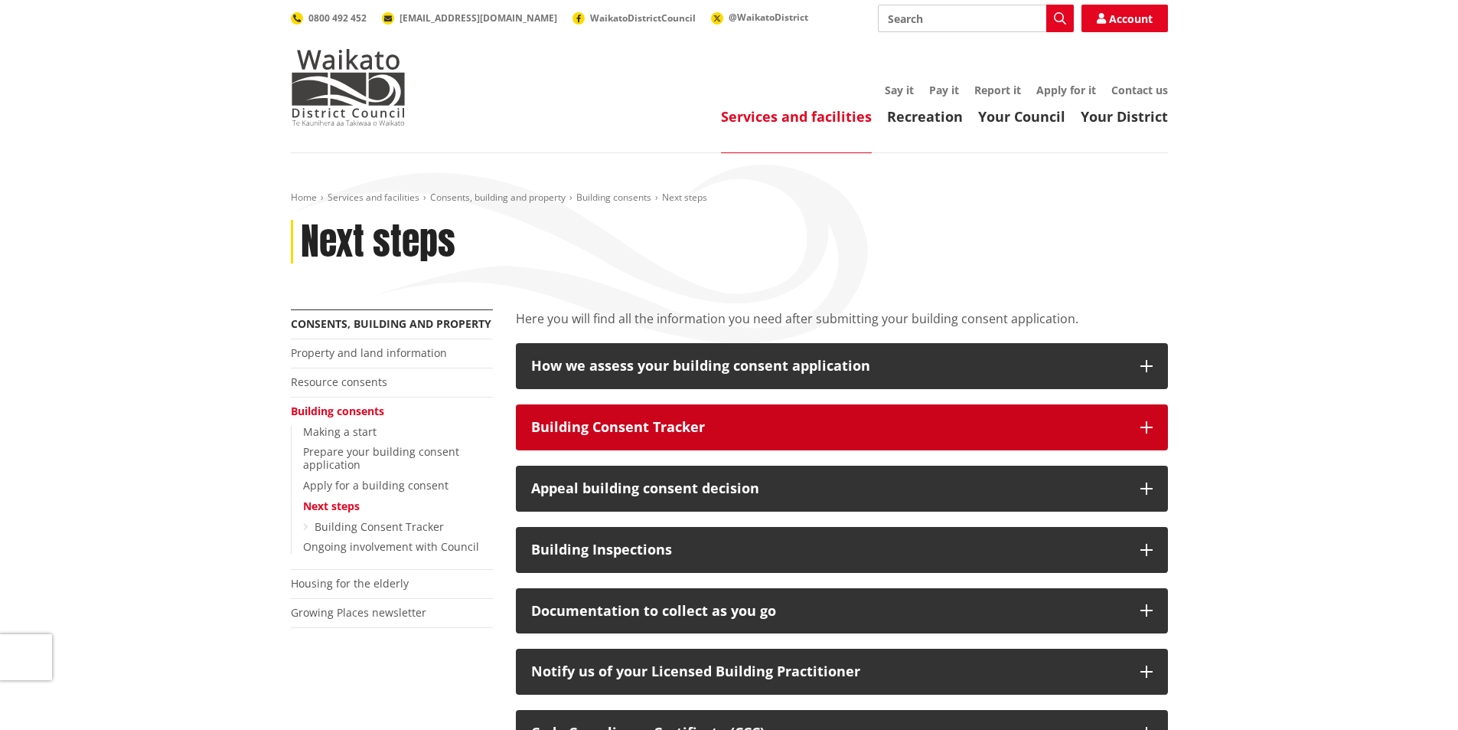
click at [586, 423] on div "Building Consent Tracker" at bounding box center [828, 427] width 594 height 15
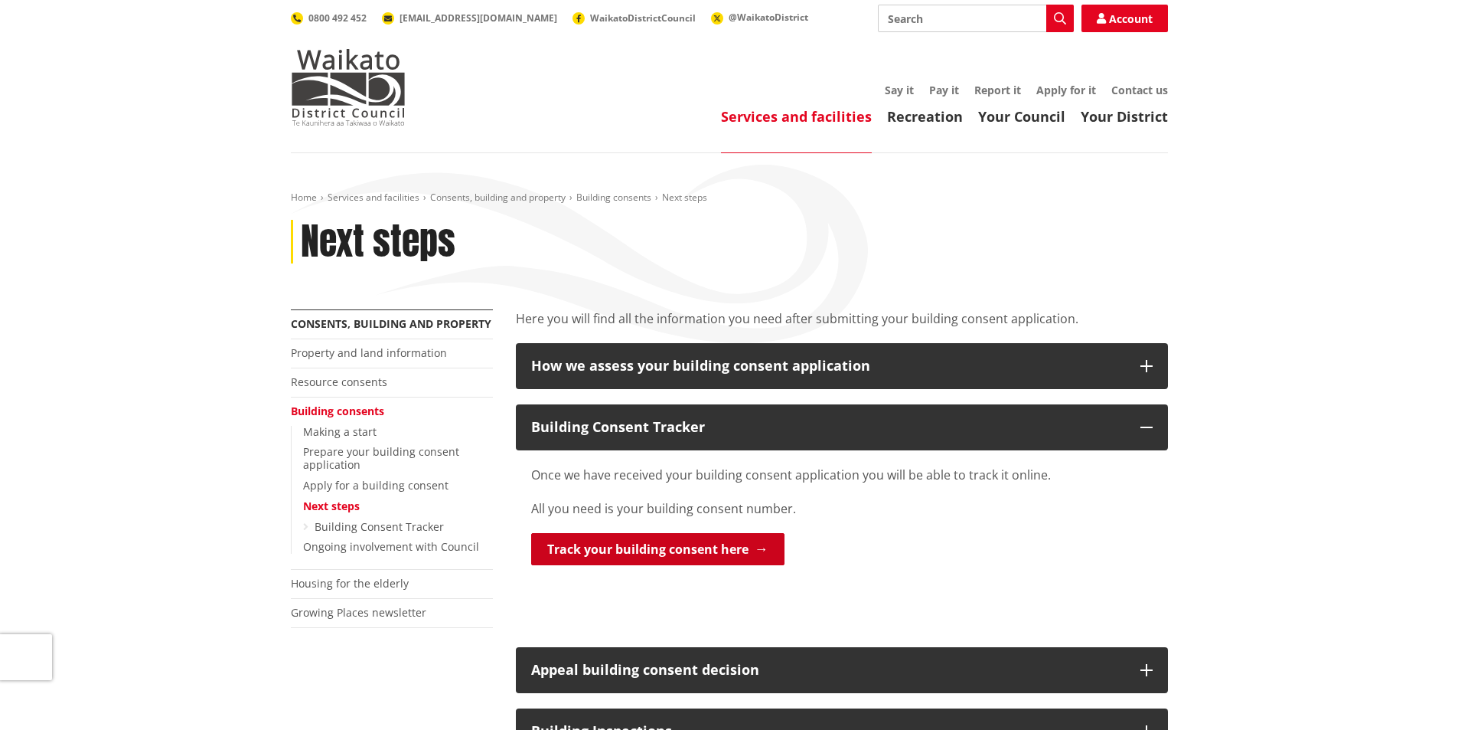
click at [707, 541] on link "Track your building consent here" at bounding box center [657, 549] width 253 height 32
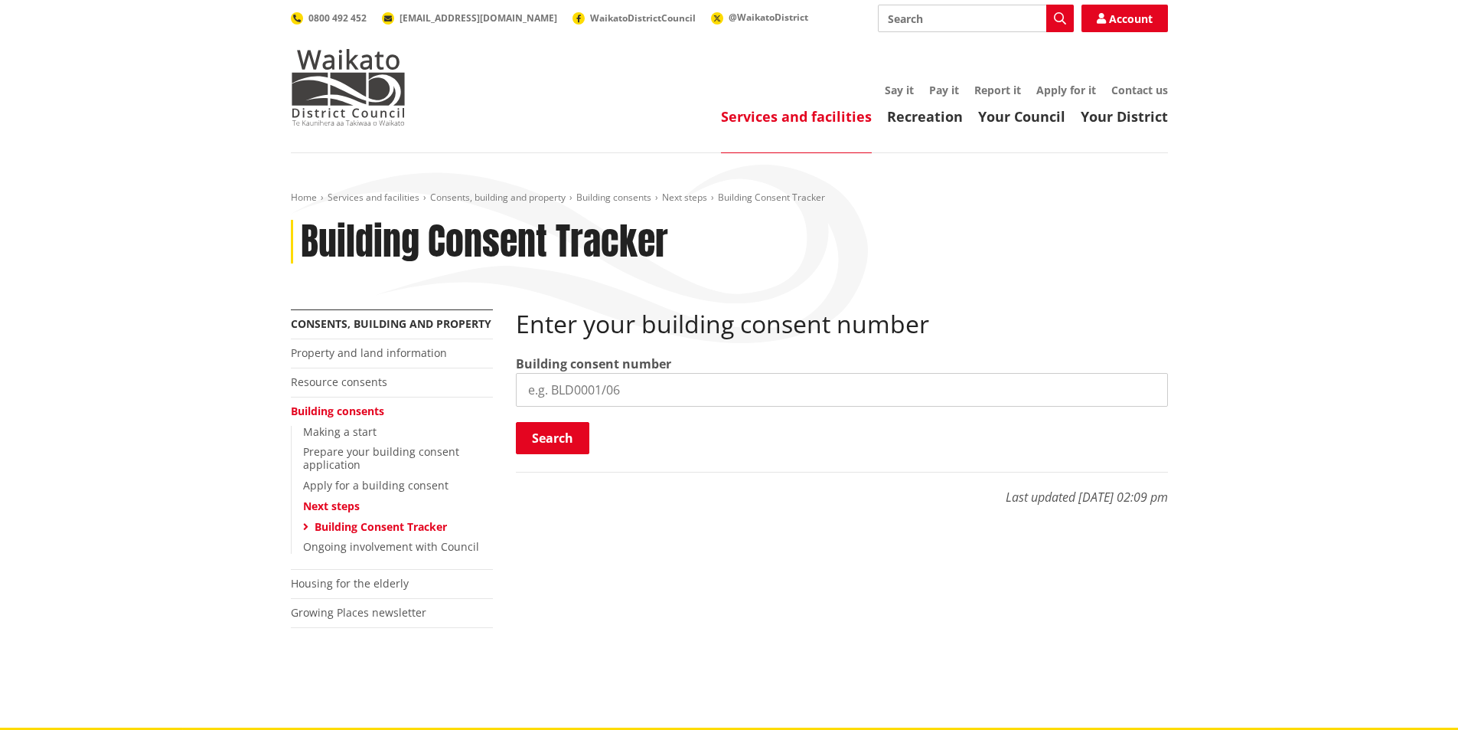
click at [631, 390] on input "search" at bounding box center [842, 390] width 652 height 34
paste input "BLD0525/25"
type input "BLD0525/25"
click at [547, 433] on button "Search" at bounding box center [552, 438] width 73 height 32
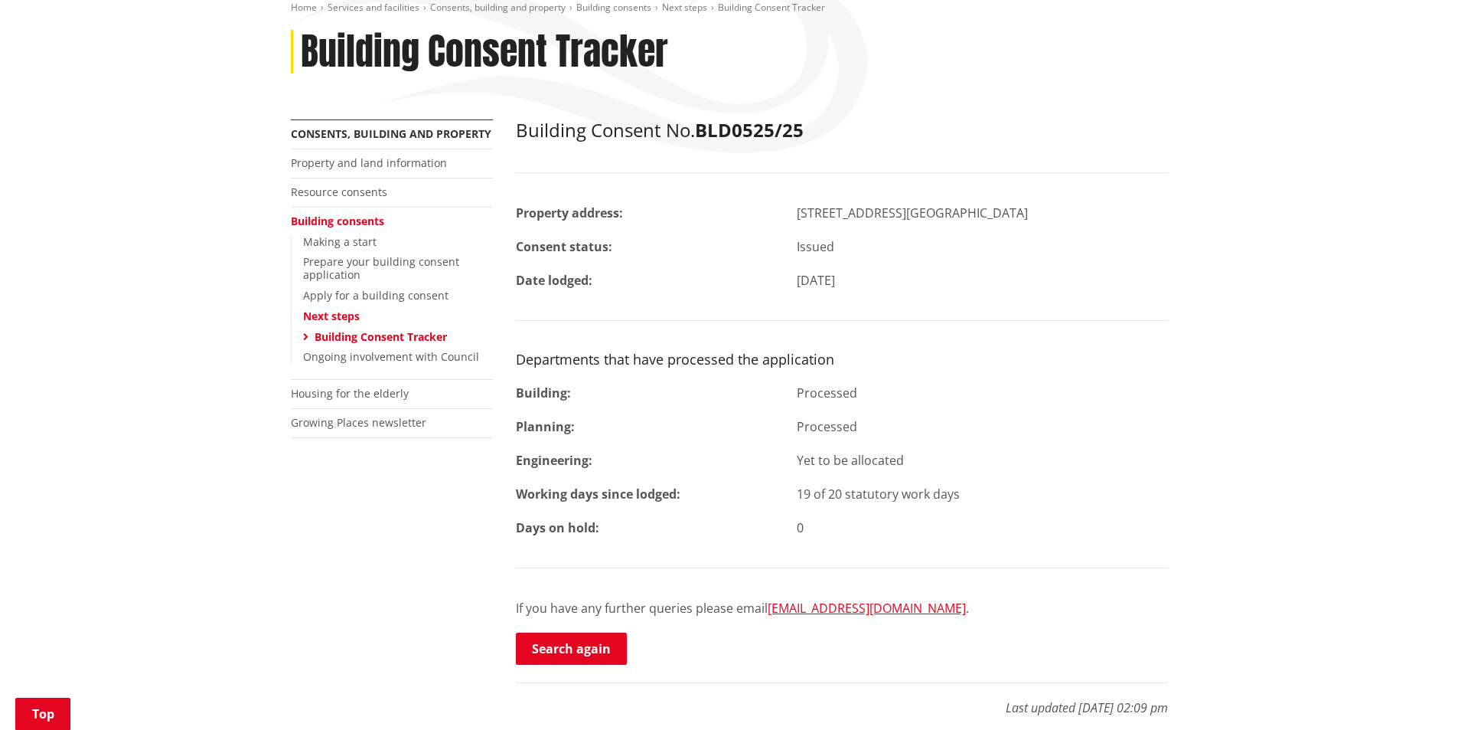
scroll to position [153, 0]
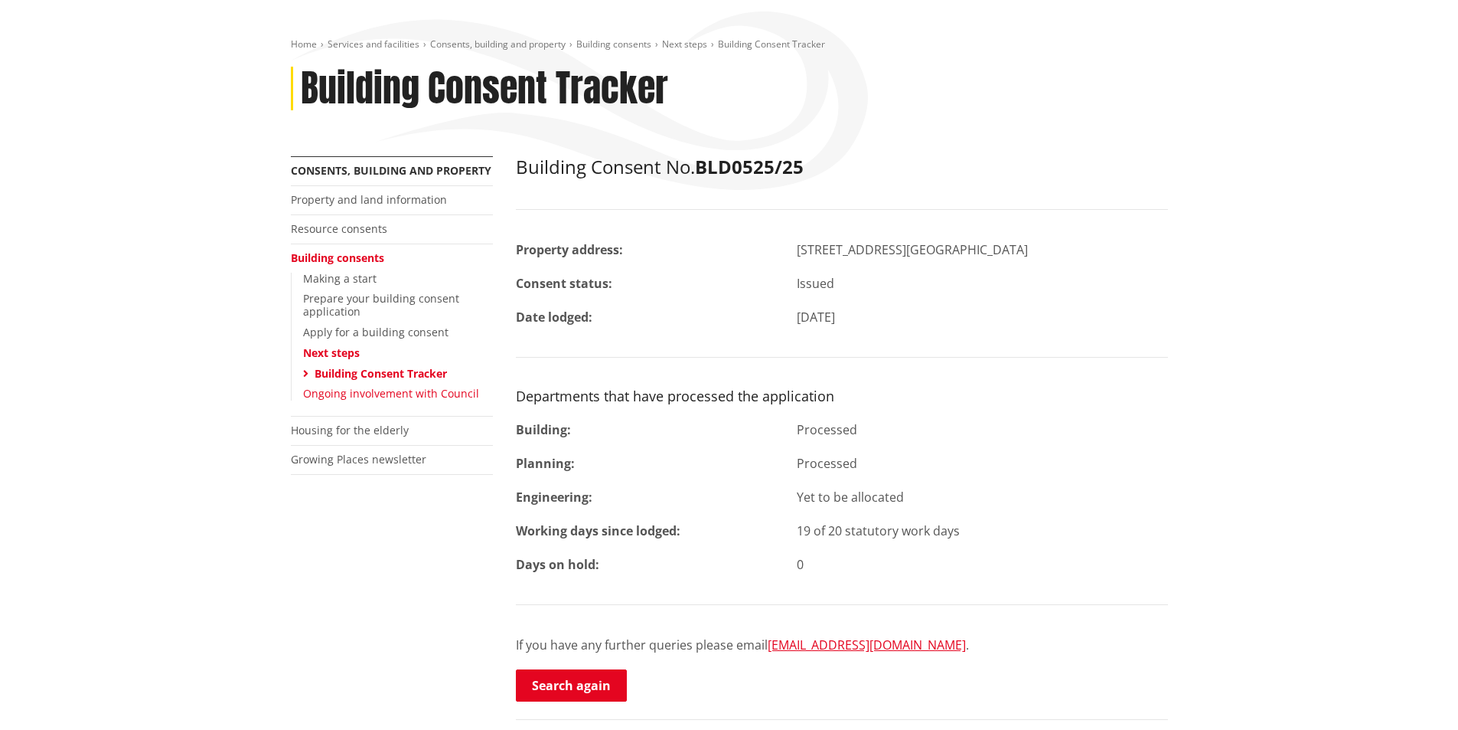
click at [341, 390] on link "Ongoing involvement with Council" at bounding box center [391, 393] width 176 height 15
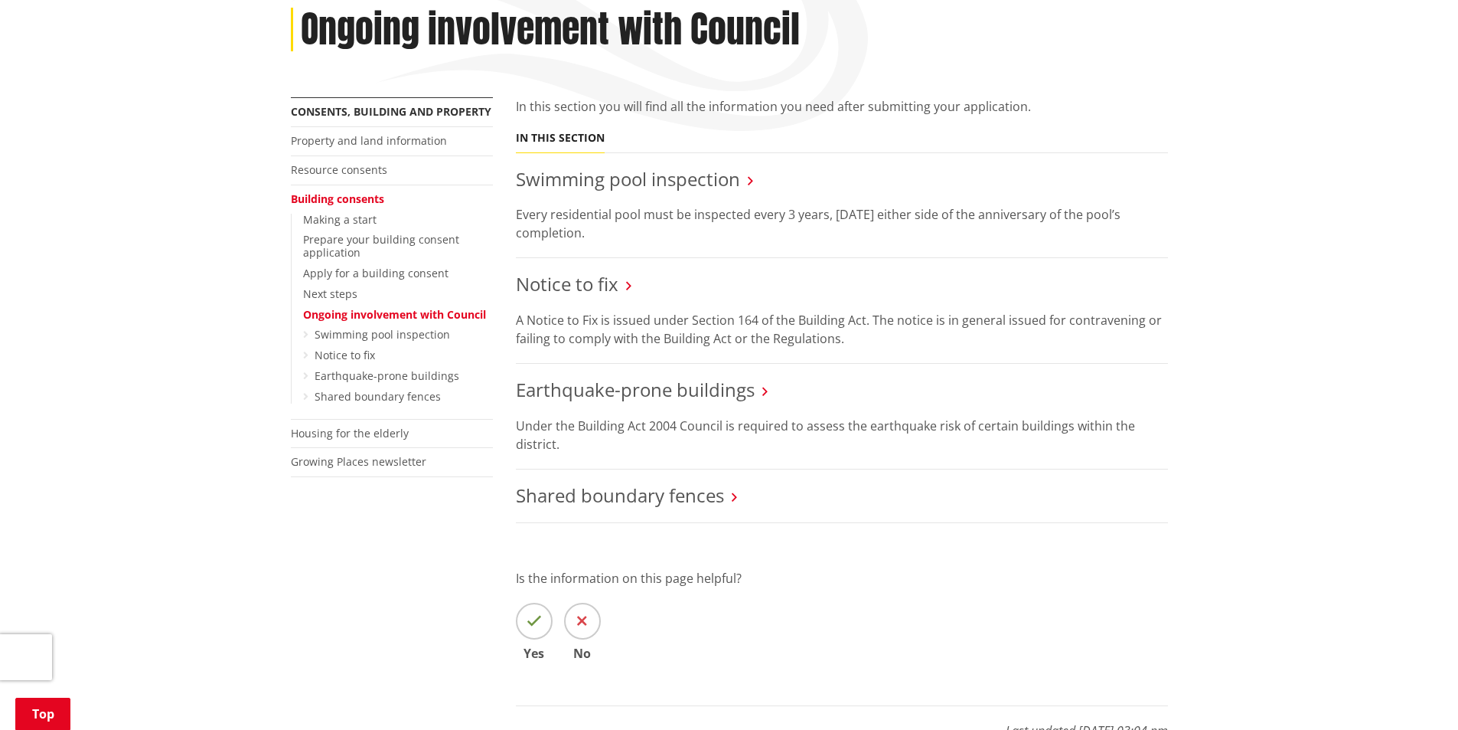
scroll to position [153, 0]
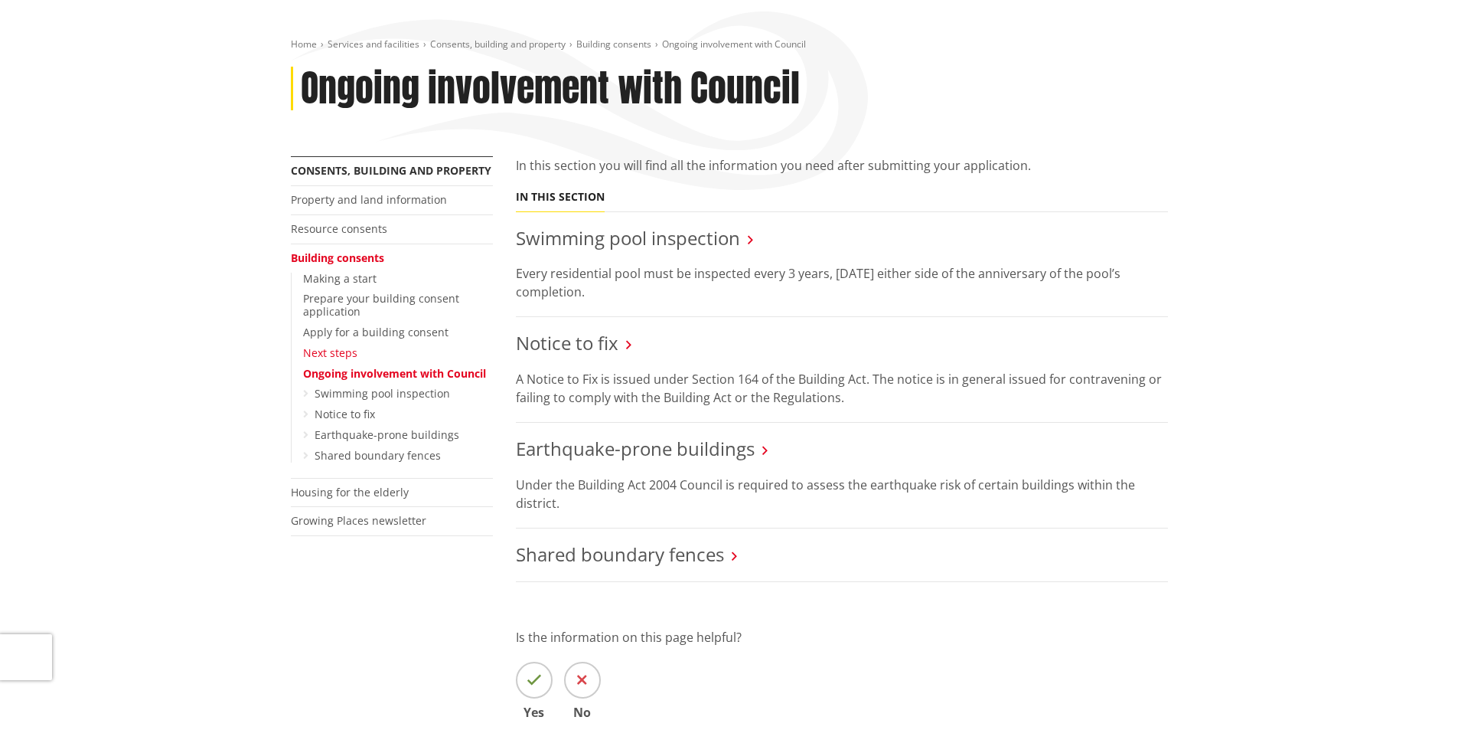
click at [332, 347] on link "Next steps" at bounding box center [330, 352] width 54 height 15
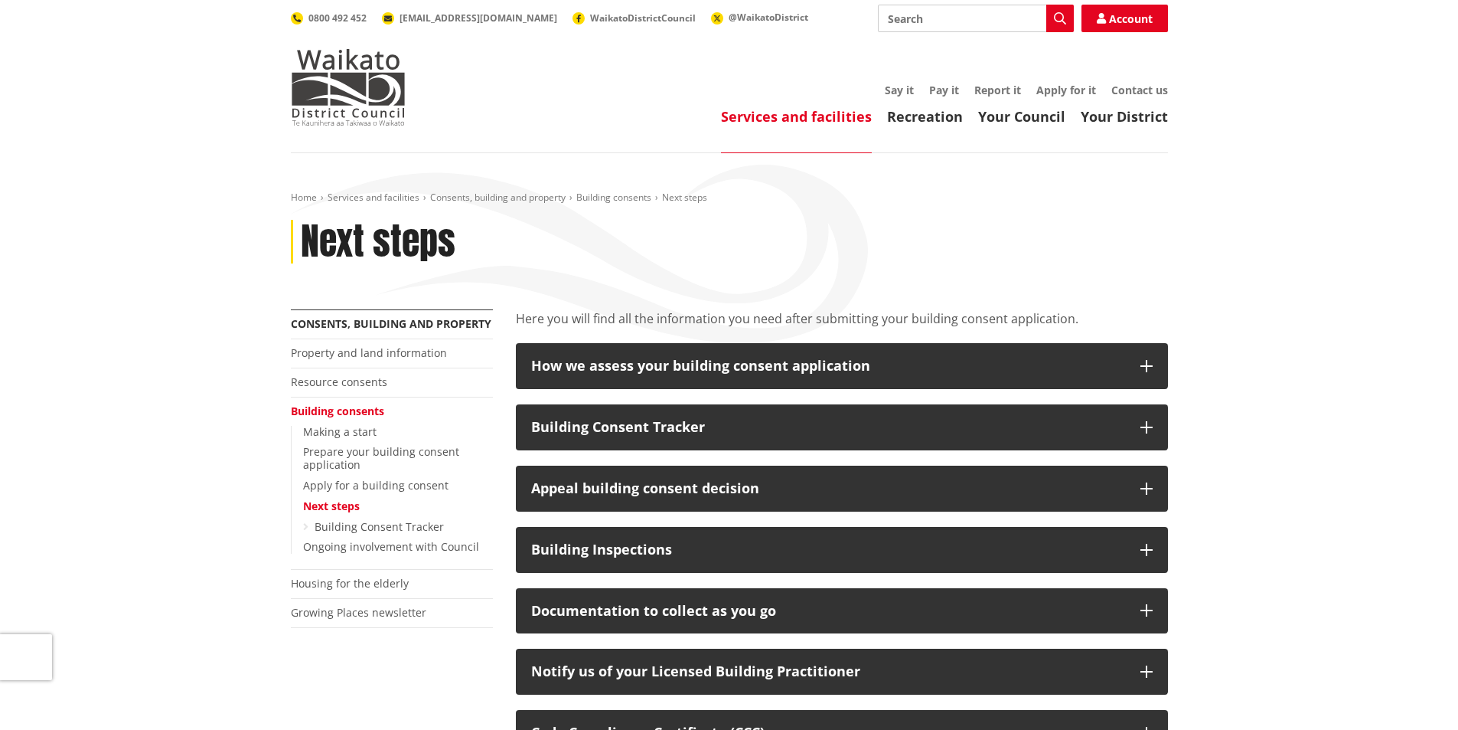
scroll to position [153, 0]
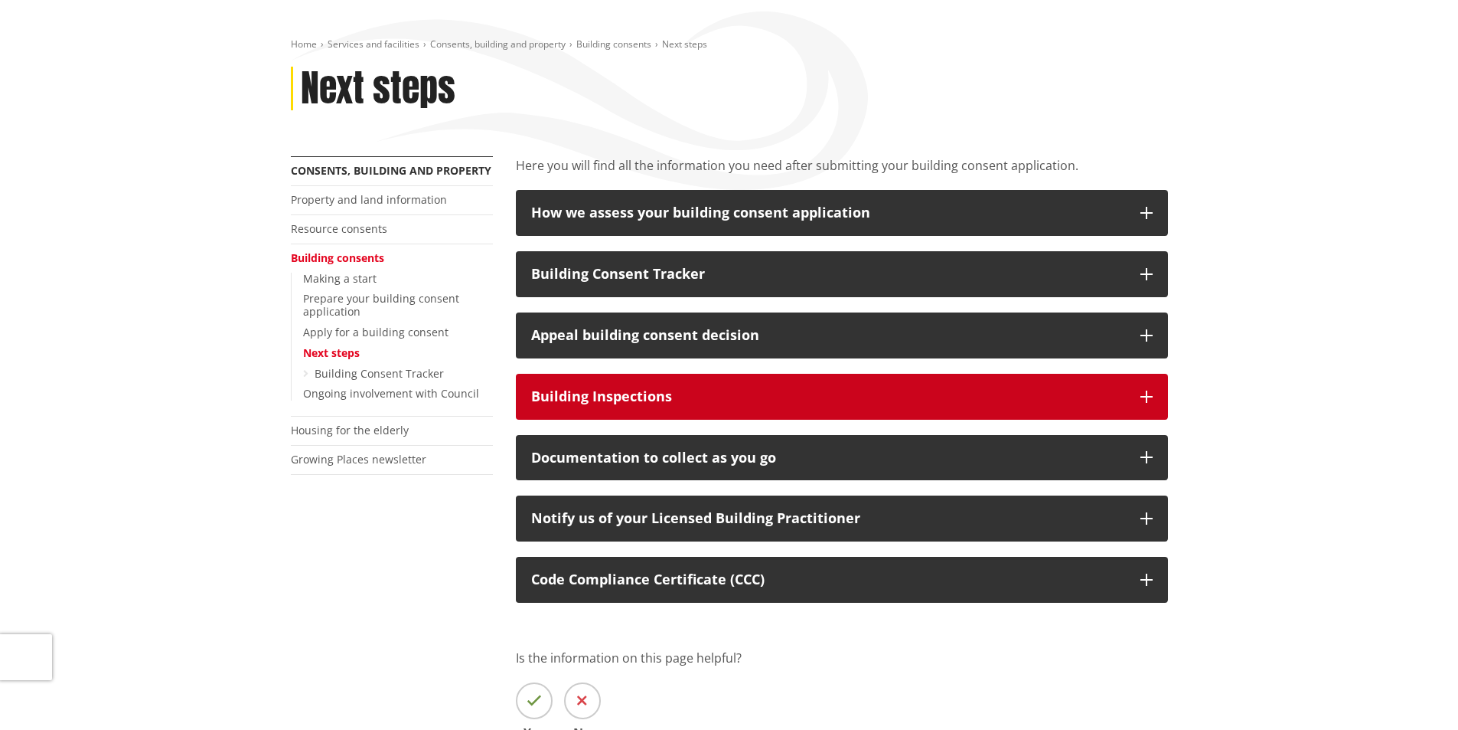
click at [633, 406] on button "Building Inspections" at bounding box center [842, 397] width 652 height 46
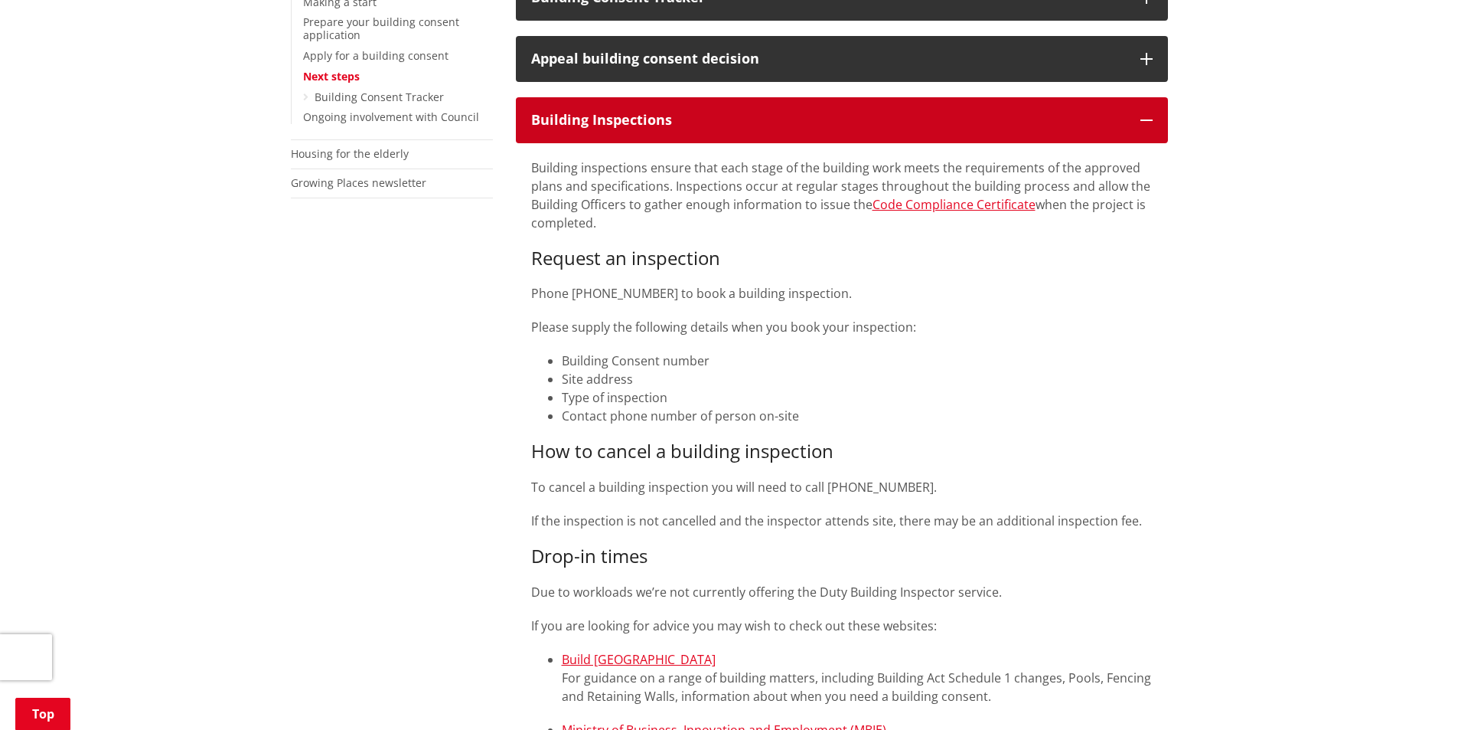
scroll to position [459, 0]
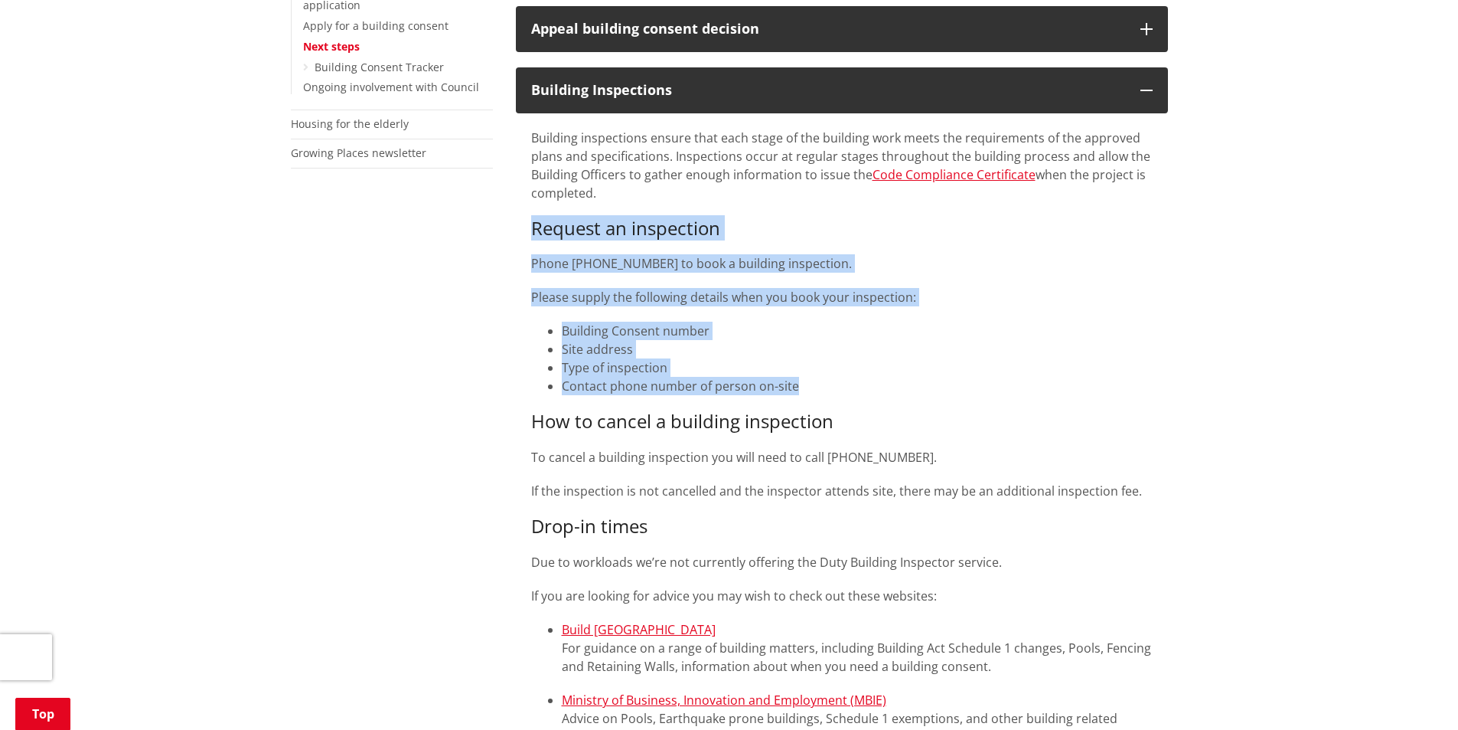
drag, startPoint x: 796, startPoint y: 387, endPoint x: 496, endPoint y: 234, distance: 336.6
click at [496, 234] on div "More from this section Consents, building and property Property and land inform…" at bounding box center [729, 677] width 900 height 1654
copy div "Request an inspection Phone 0800 492 452 to book a building inspection. Please …"
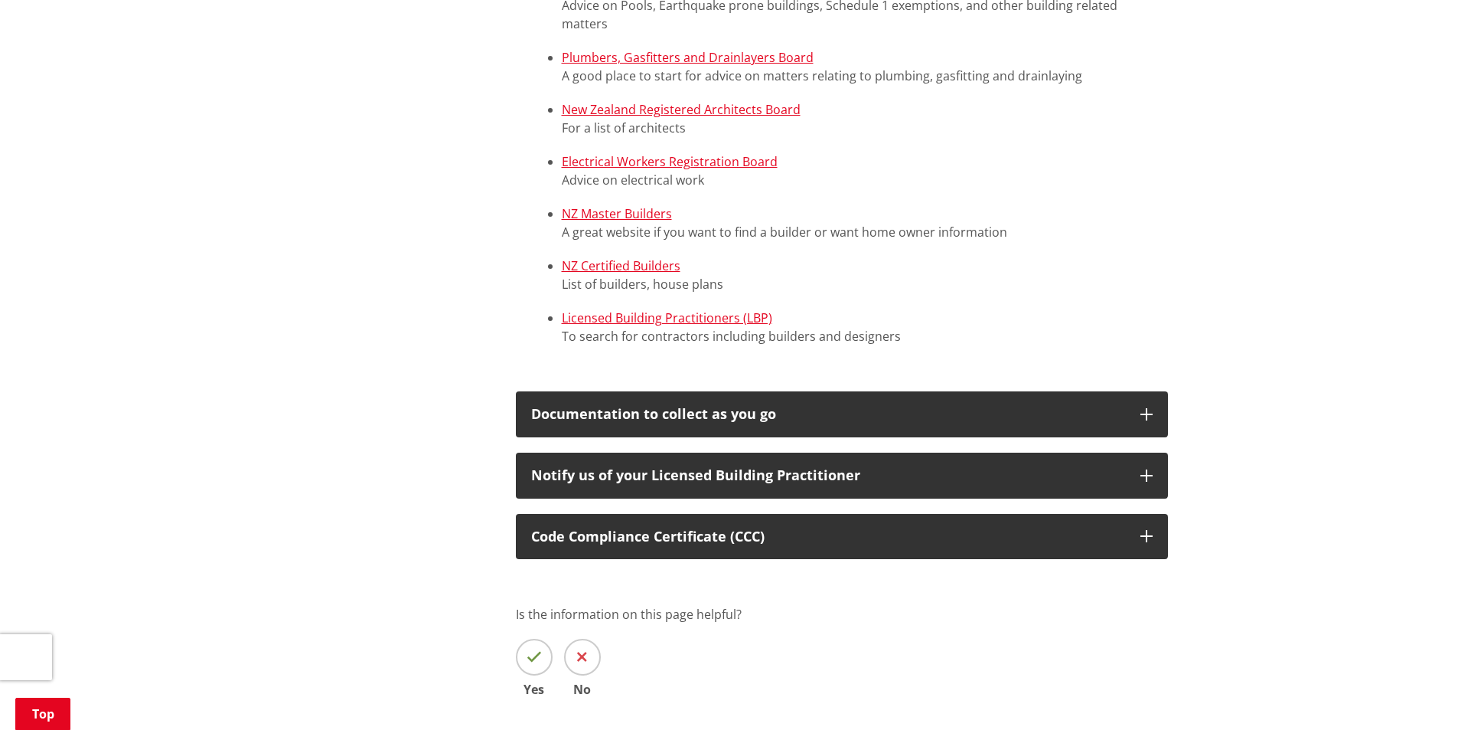
scroll to position [1225, 0]
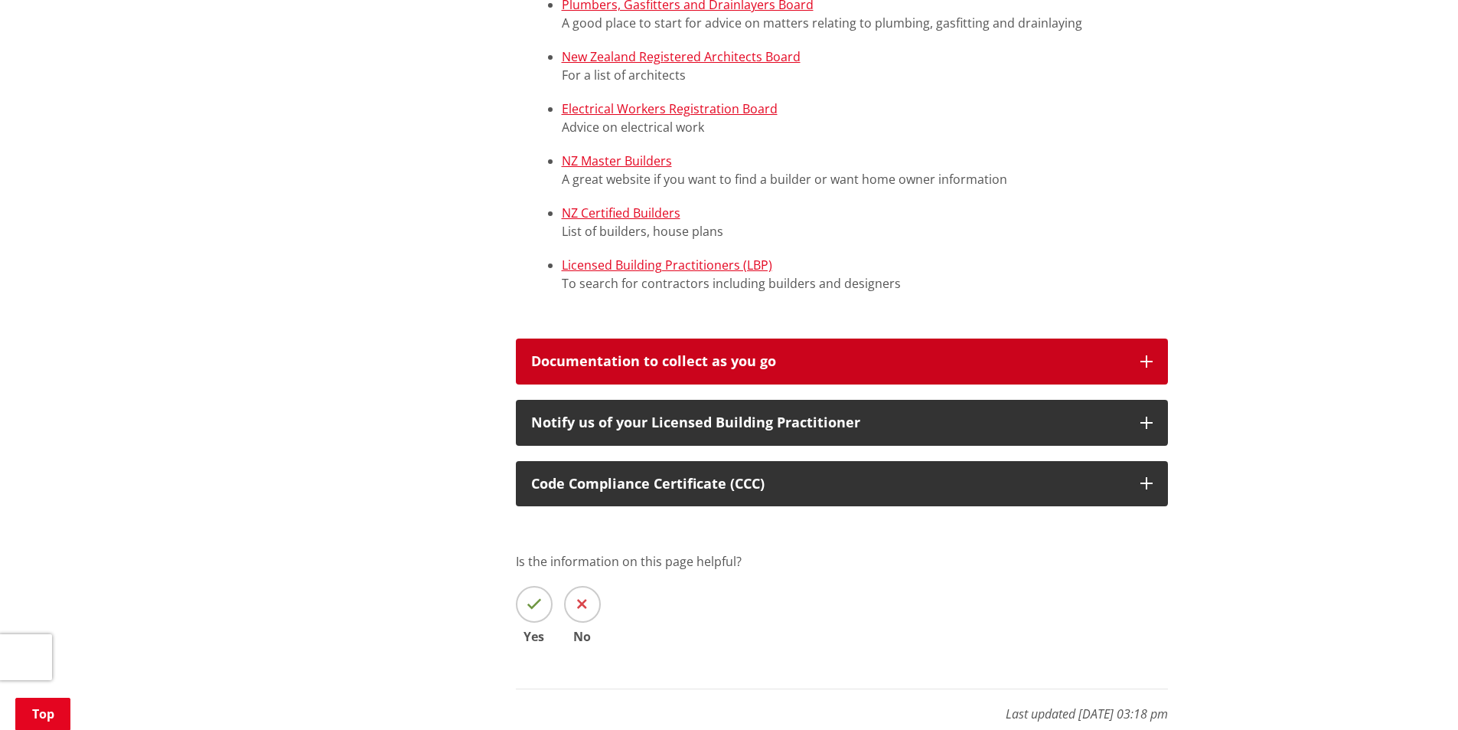
click at [744, 347] on button "Documentation to collect as you go" at bounding box center [842, 361] width 652 height 46
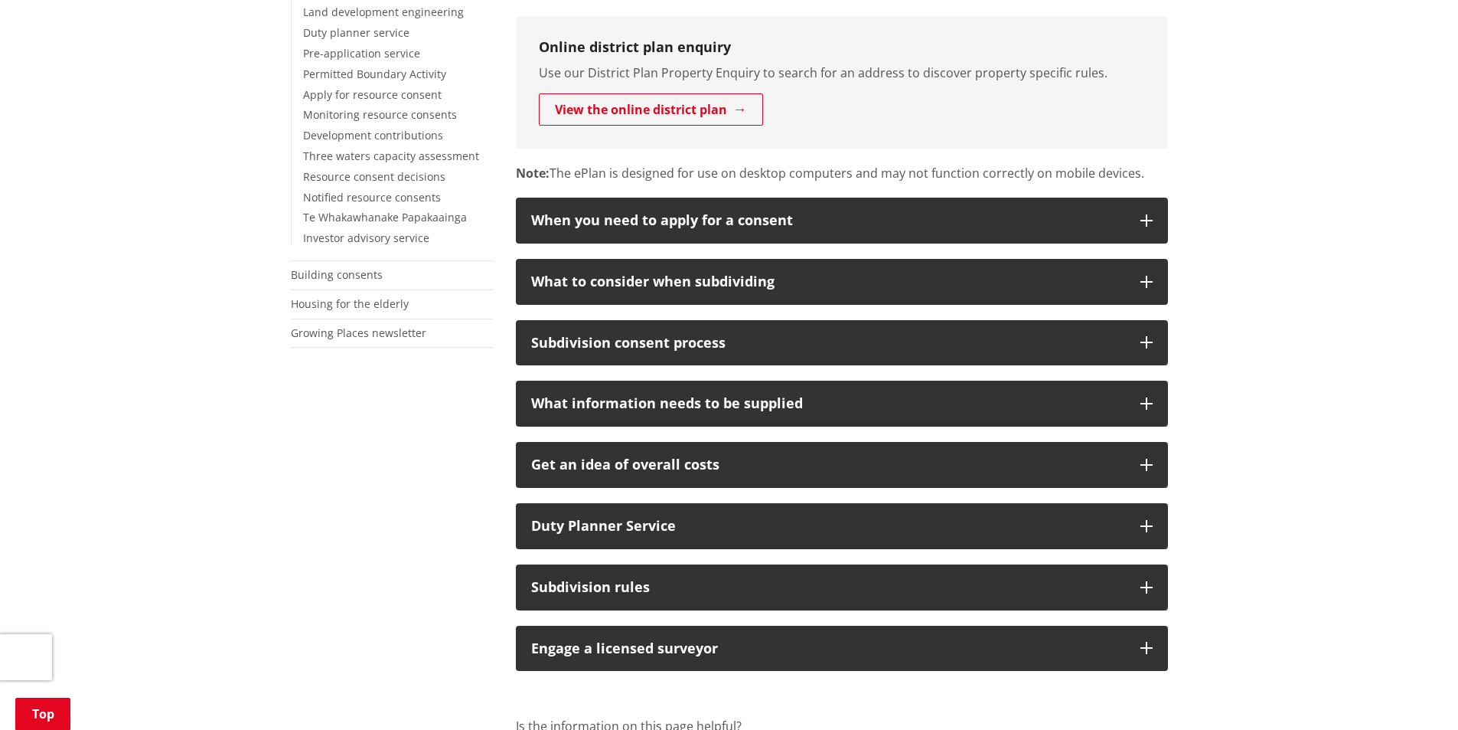
scroll to position [459, 0]
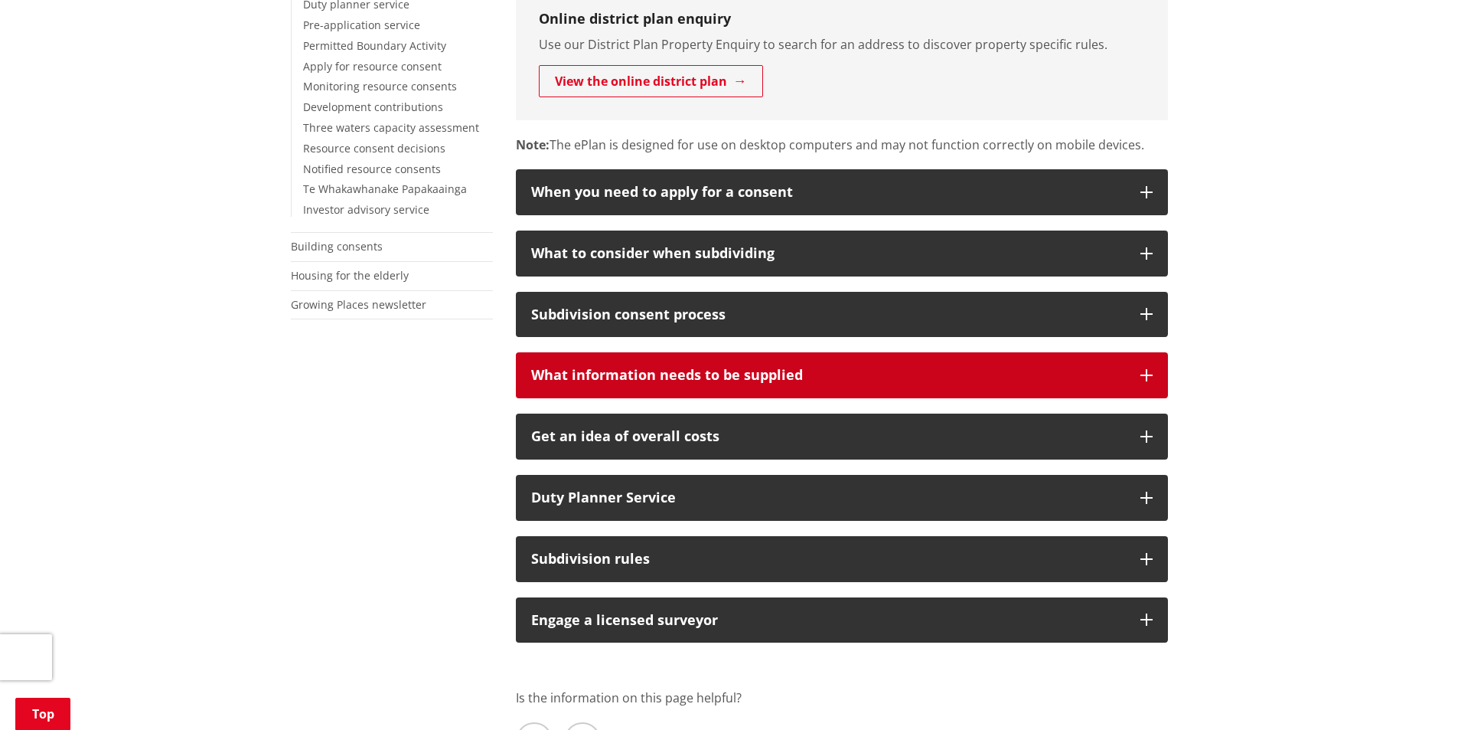
click at [685, 377] on div "What information needs to be supplied" at bounding box center [828, 374] width 594 height 15
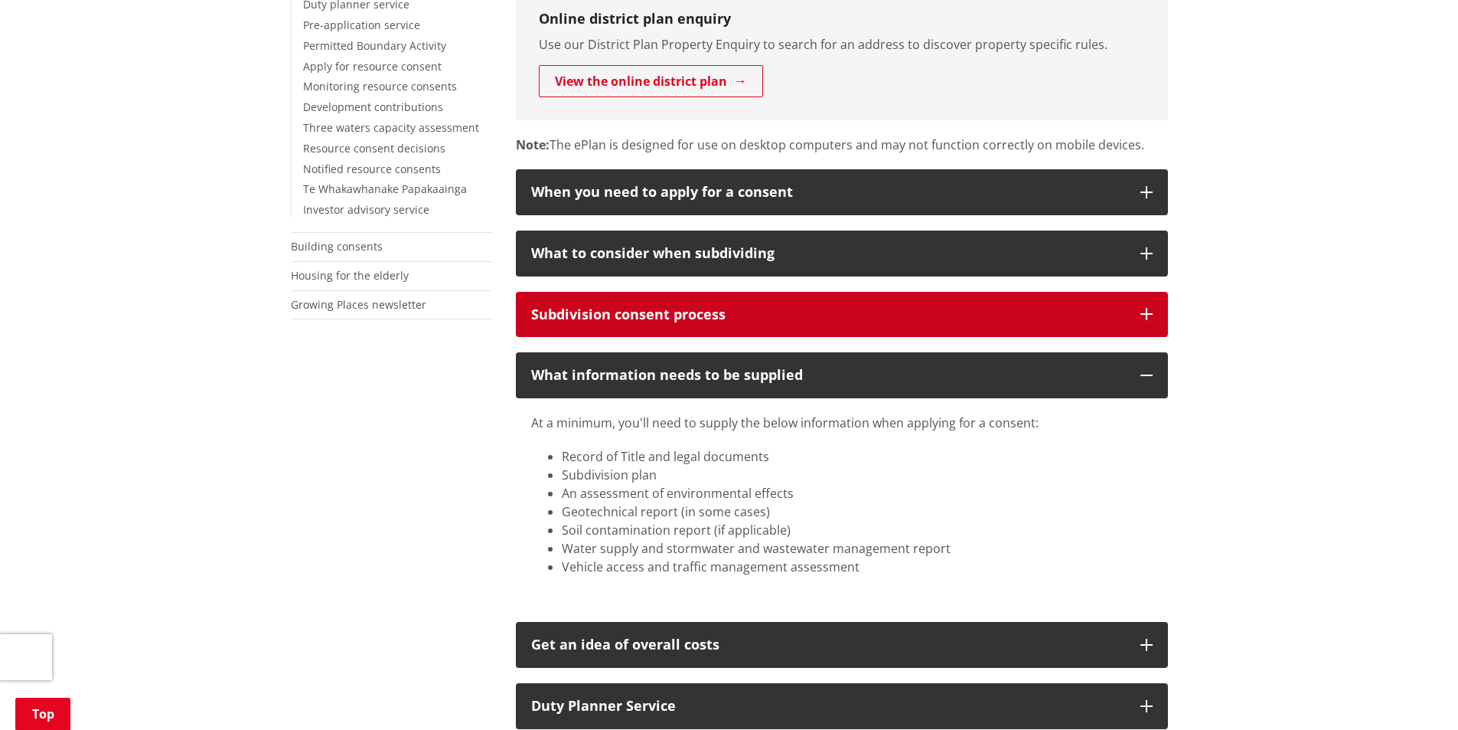
click at [609, 316] on div "Subdivision consent process" at bounding box center [828, 314] width 594 height 15
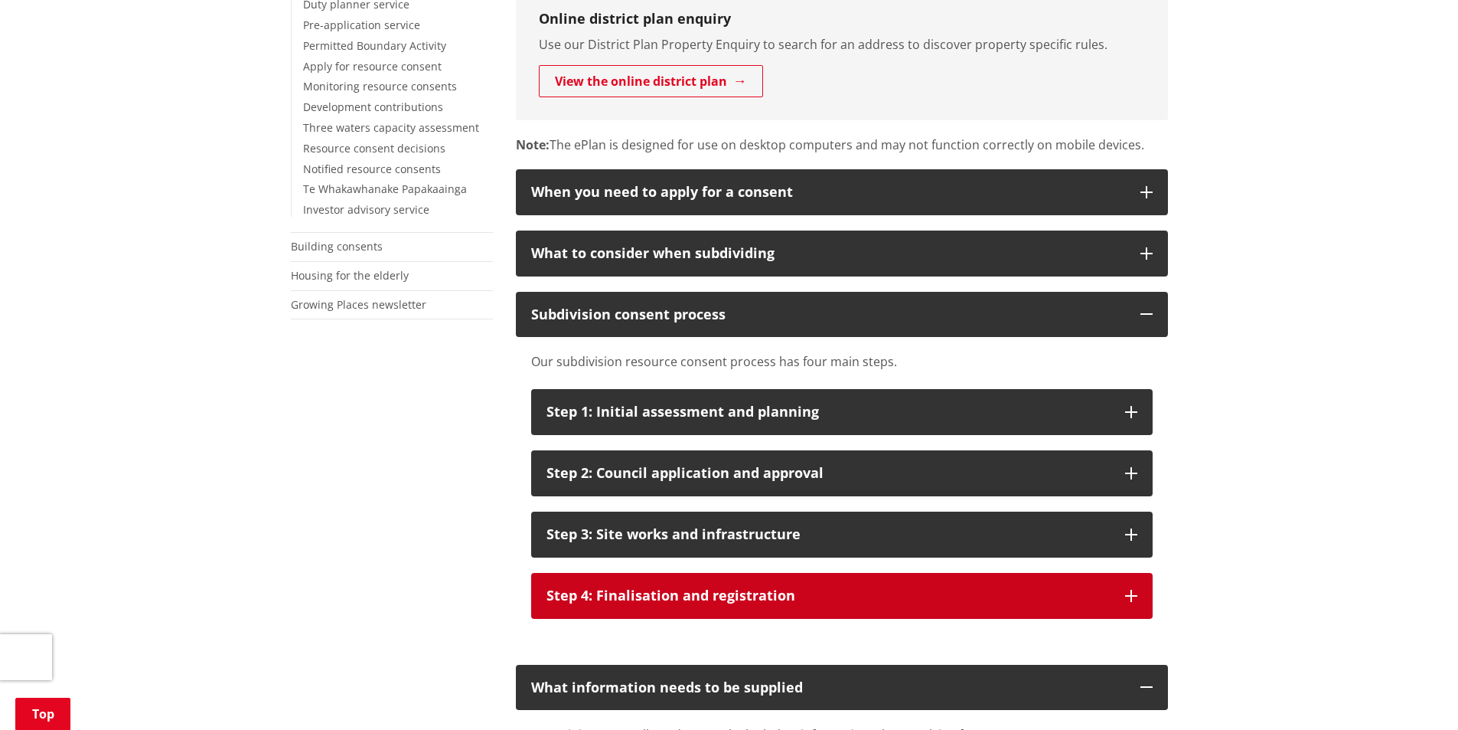
click at [654, 588] on div "Step 4: Finalisation and registration" at bounding box center [828, 595] width 563 height 15
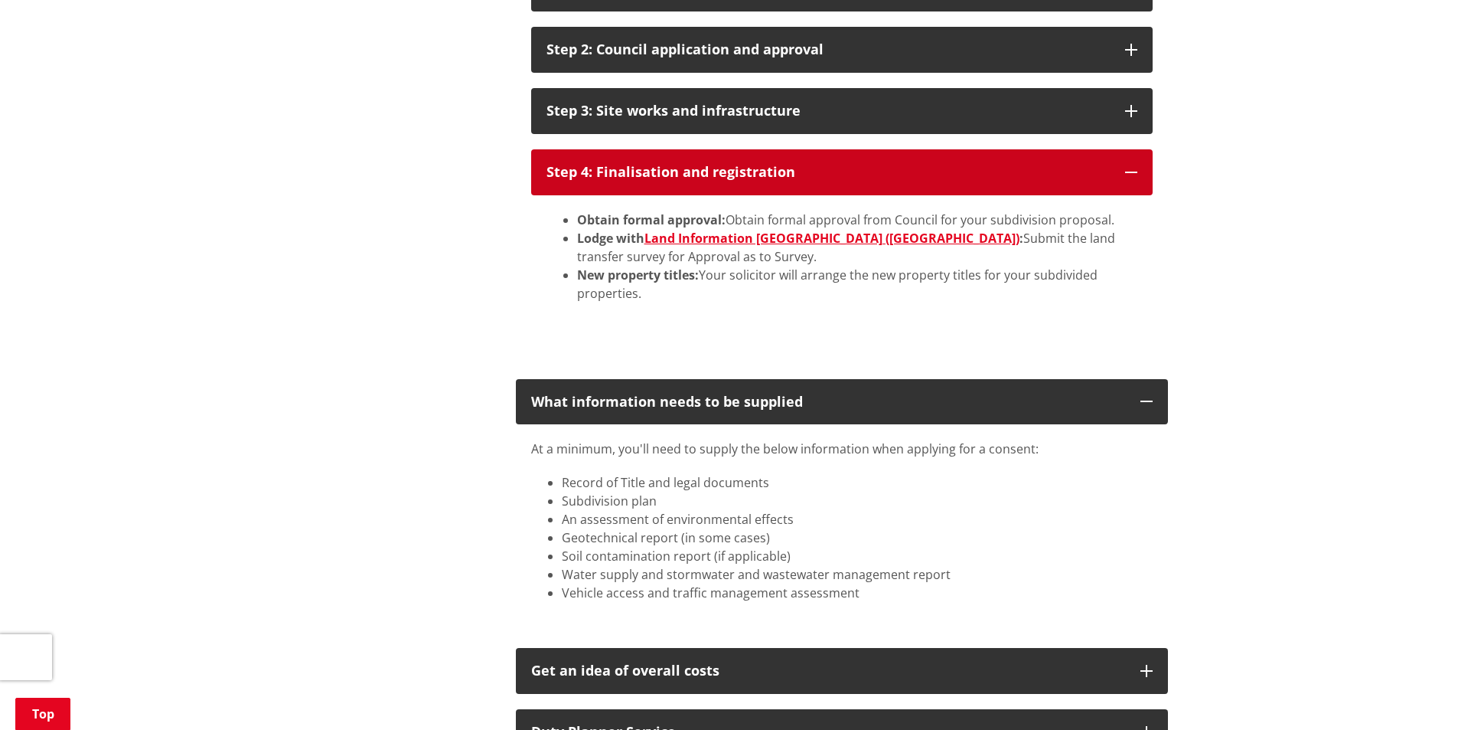
scroll to position [1072, 0]
